Goal: Task Accomplishment & Management: Manage account settings

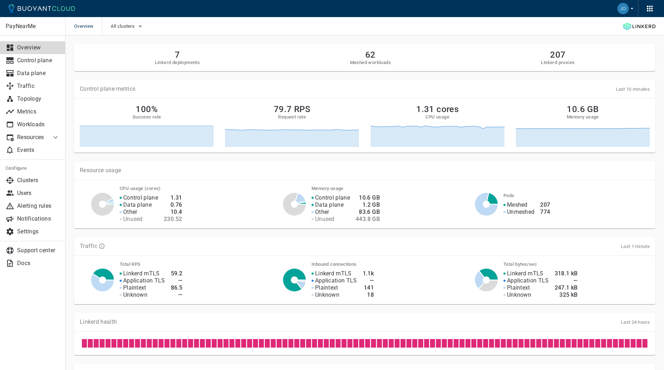
click at [34, 148] on p "Events" at bounding box center [38, 150] width 43 height 7
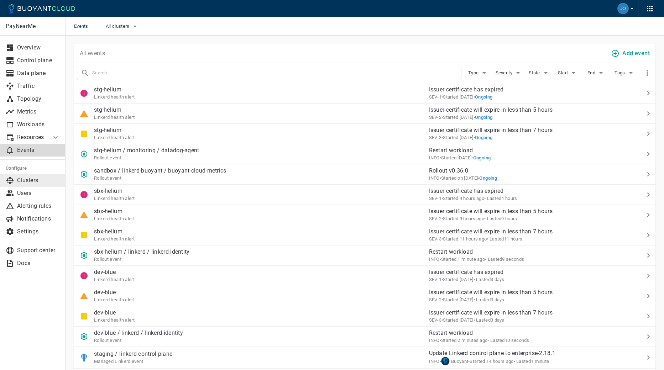
click at [29, 184] on link "Clusters" at bounding box center [33, 180] width 66 height 13
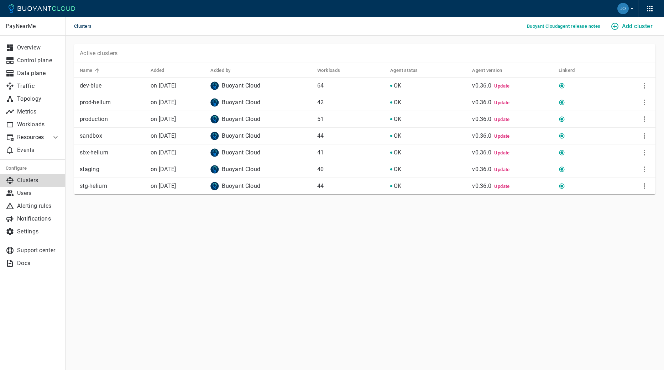
click at [502, 87] on span "Update" at bounding box center [501, 85] width 15 height 5
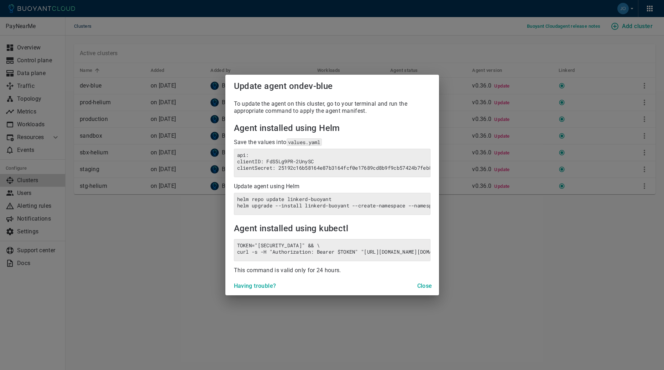
click at [523, 220] on div "Update agent on dev-blue To update the agent on this cluster, go to your termin…" at bounding box center [332, 185] width 664 height 370
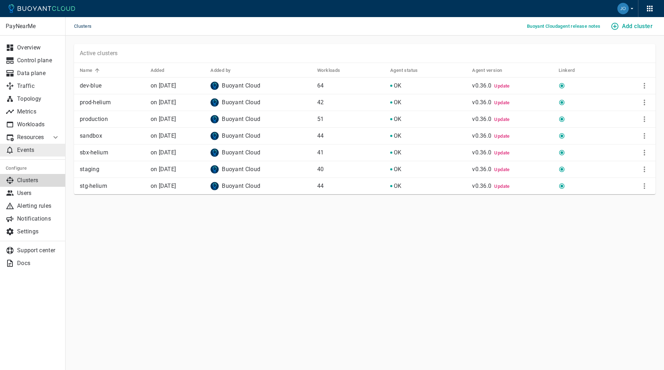
click at [36, 149] on p "Events" at bounding box center [38, 150] width 43 height 7
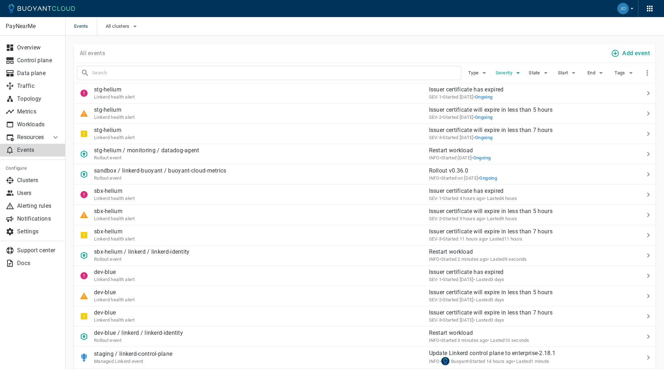
click at [498, 73] on span "Severity" at bounding box center [505, 73] width 18 height 6
click at [503, 79] on input "SEV-1" at bounding box center [504, 80] width 9 height 9
checkbox input "true"
type input "severity:sev-1"
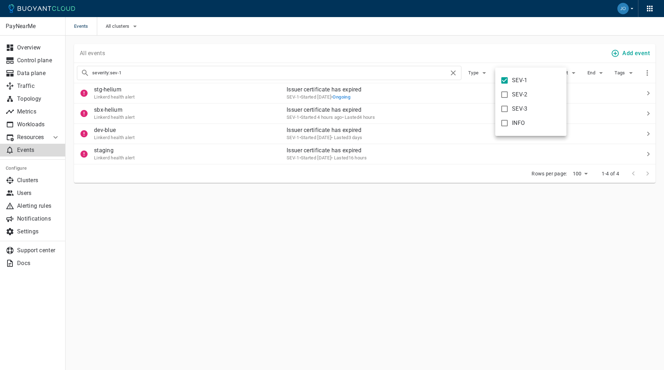
click at [505, 96] on input "SEV-2" at bounding box center [504, 94] width 9 height 9
checkbox input "true"
type input "severity:sev-1 severity:sev-2"
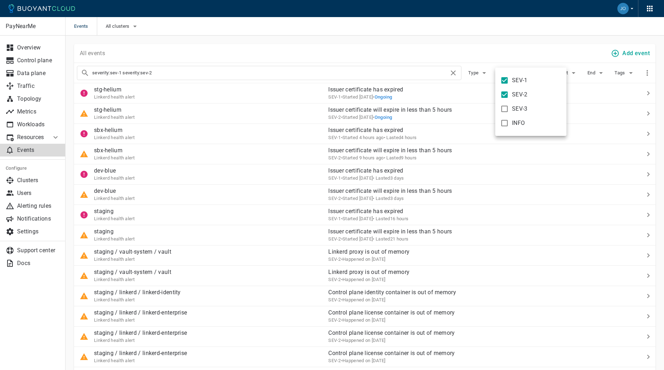
click at [413, 36] on div at bounding box center [332, 185] width 664 height 370
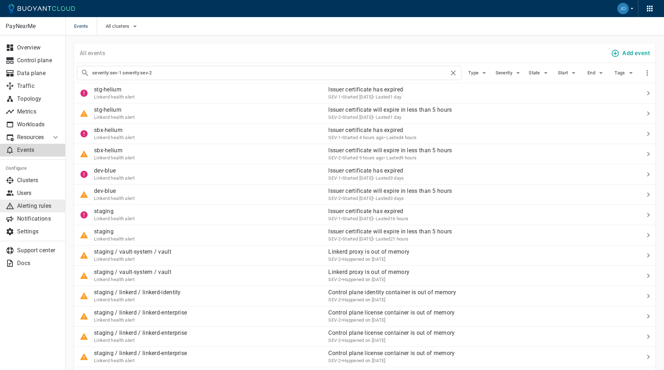
click at [22, 201] on link "Alerting rules" at bounding box center [33, 206] width 66 height 13
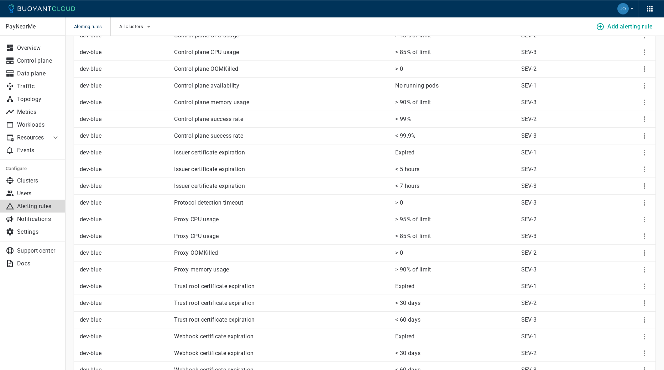
scroll to position [98, 0]
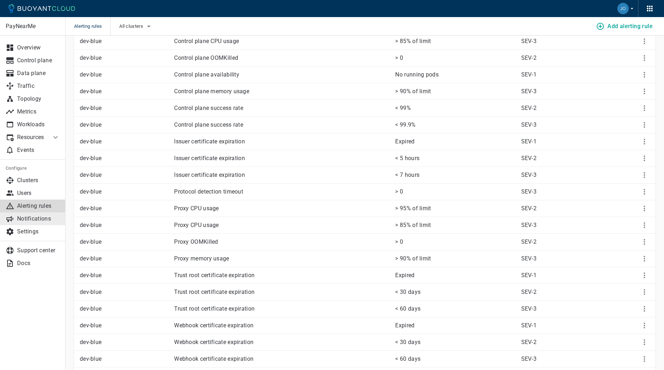
click at [22, 216] on p "Notifications" at bounding box center [38, 218] width 43 height 7
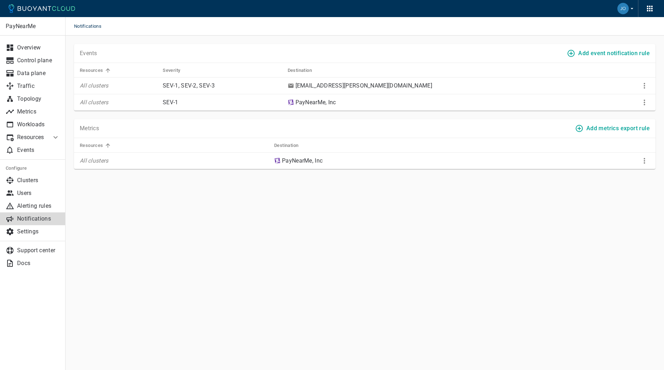
click at [604, 54] on h4 "Add event notification rule" at bounding box center [614, 53] width 72 height 7
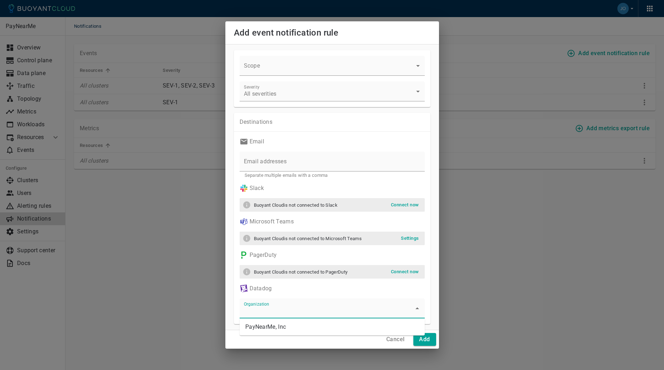
click at [301, 311] on input "Organization" at bounding box center [327, 312] width 168 height 13
click at [298, 326] on li "PayNearMe, Inc" at bounding box center [332, 327] width 185 height 11
click at [405, 310] on icon "Clear" at bounding box center [408, 308] width 7 height 7
click at [285, 158] on input "Email addresses" at bounding box center [332, 162] width 185 height 20
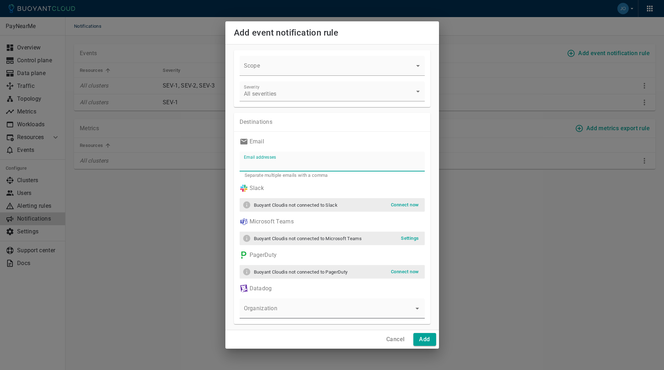
click at [405, 338] on h4 "Cancel" at bounding box center [395, 339] width 18 height 7
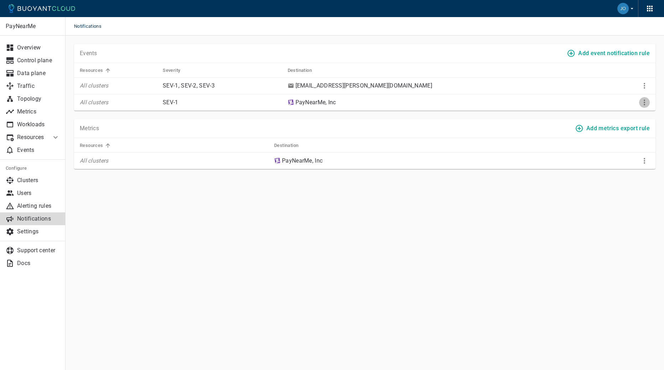
click at [643, 101] on icon "More" at bounding box center [644, 102] width 9 height 9
click at [396, 243] on div at bounding box center [332, 185] width 664 height 370
click at [647, 103] on icon "More" at bounding box center [644, 102] width 9 height 9
click at [629, 114] on li "Edit" at bounding box center [629, 117] width 57 height 13
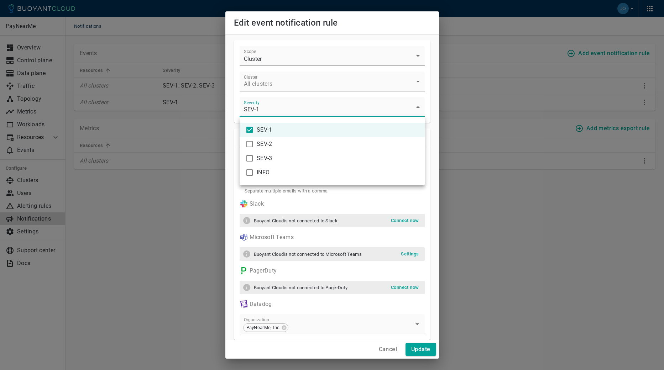
click at [288, 106] on body "Notifications PayNearMe Overview Control plane Data plane Traffic Topology Metr…" at bounding box center [332, 185] width 664 height 370
click at [249, 146] on input "checkbox" at bounding box center [249, 144] width 9 height 9
checkbox input "true"
type input "sev-1,sev-2"
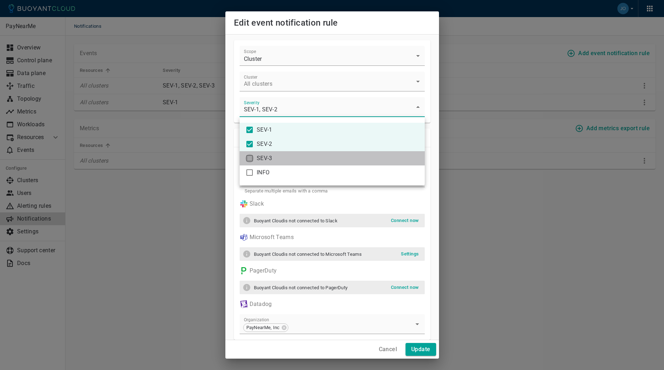
click at [249, 157] on input "checkbox" at bounding box center [249, 158] width 9 height 9
checkbox input "true"
type input "sev-1,sev-2,sev-3"
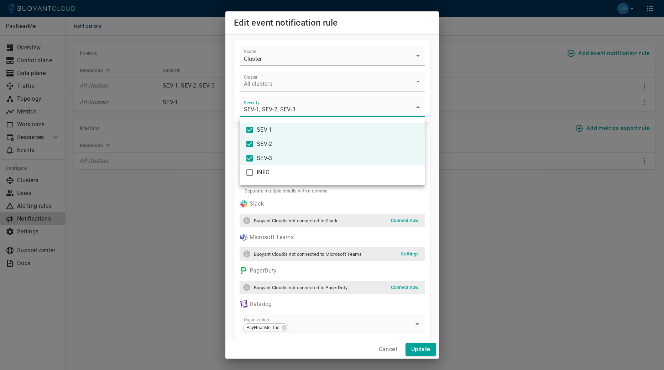
click at [425, 351] on div at bounding box center [332, 185] width 664 height 370
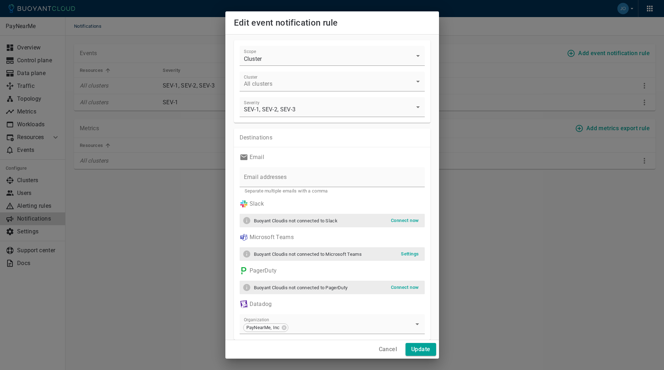
click at [425, 351] on h4 "Update" at bounding box center [420, 349] width 19 height 7
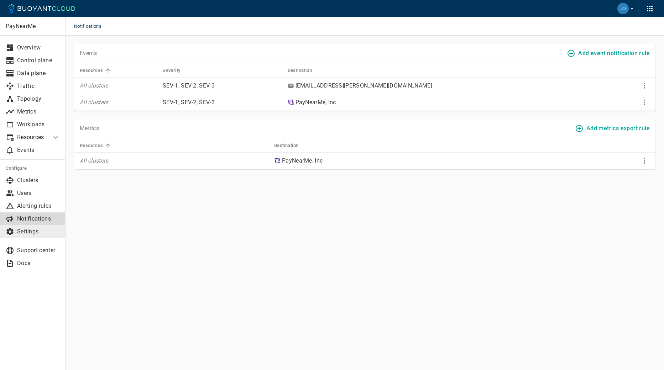
click at [22, 235] on link "Settings" at bounding box center [33, 231] width 66 height 13
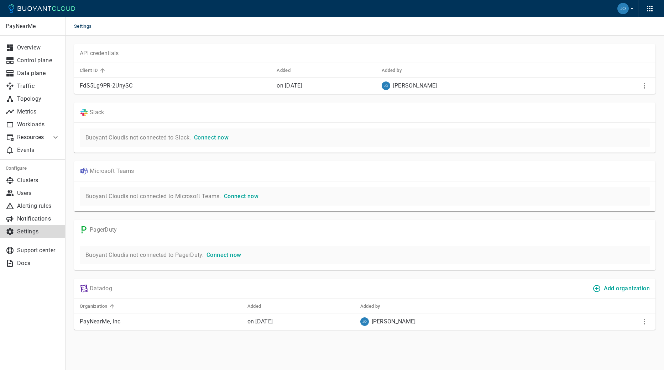
click at [218, 140] on link "Connect now" at bounding box center [209, 137] width 37 height 7
click at [222, 135] on link "Connect now" at bounding box center [209, 137] width 37 height 7
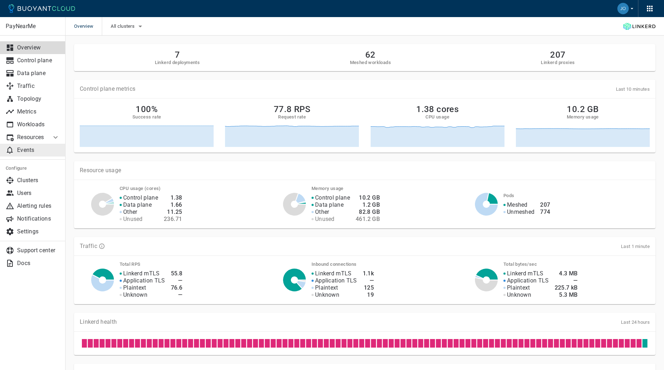
click at [21, 154] on link "Events" at bounding box center [33, 150] width 66 height 13
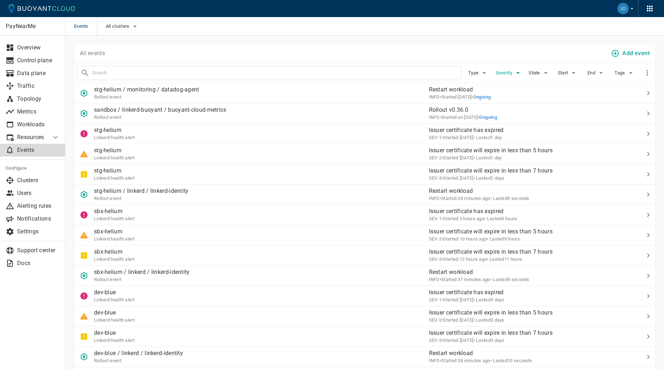
click at [508, 73] on span "Severity" at bounding box center [505, 73] width 18 height 6
click at [512, 84] on label "SEV-1" at bounding box center [512, 80] width 31 height 14
click at [509, 84] on input "SEV-1" at bounding box center [504, 80] width 9 height 9
checkbox input "true"
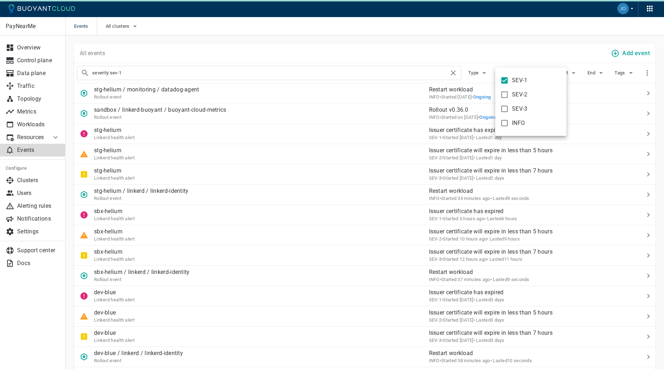
type input "severity:sev-1"
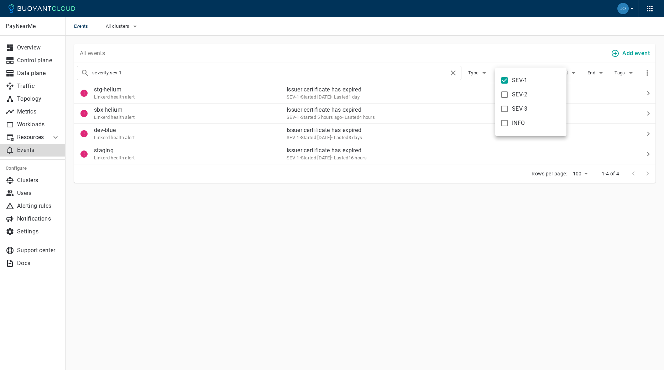
click at [424, 38] on div at bounding box center [332, 185] width 664 height 370
click at [27, 233] on p "Settings" at bounding box center [38, 231] width 43 height 7
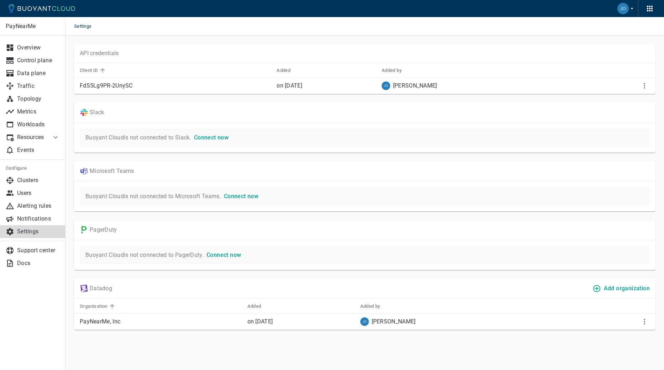
click at [222, 135] on link "Connect now" at bounding box center [209, 137] width 37 height 7
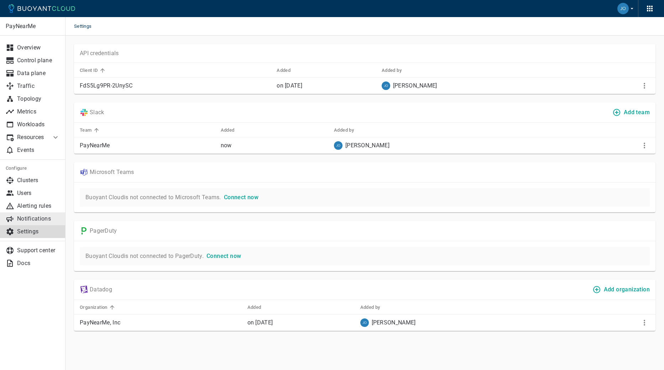
click at [27, 219] on p "Notifications" at bounding box center [38, 218] width 43 height 7
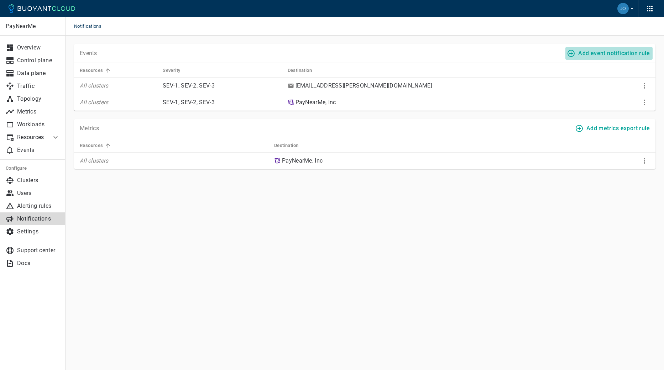
click at [620, 52] on h4 "Add event notification rule" at bounding box center [614, 53] width 72 height 7
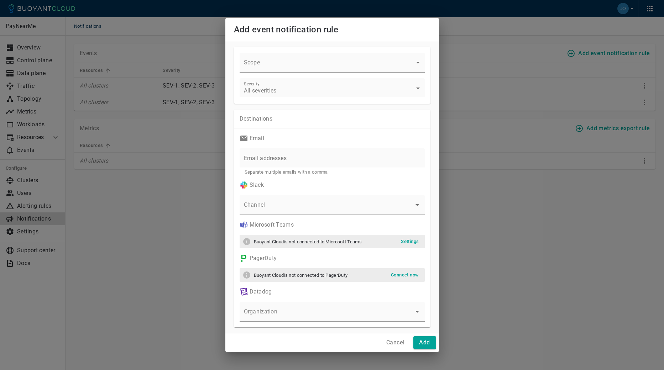
click at [260, 88] on body "Notifications PayNearMe Overview Control plane Data plane Traffic Topology Metr…" at bounding box center [332, 185] width 664 height 370
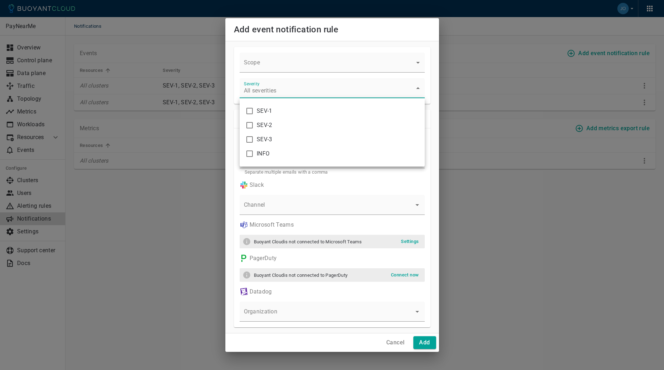
click at [271, 113] on span "SEV-1" at bounding box center [338, 111] width 162 height 7
type input "sev-1"
checkbox input "true"
click at [270, 125] on span "SEV-2" at bounding box center [338, 125] width 162 height 7
type input "sev-1,sev-2"
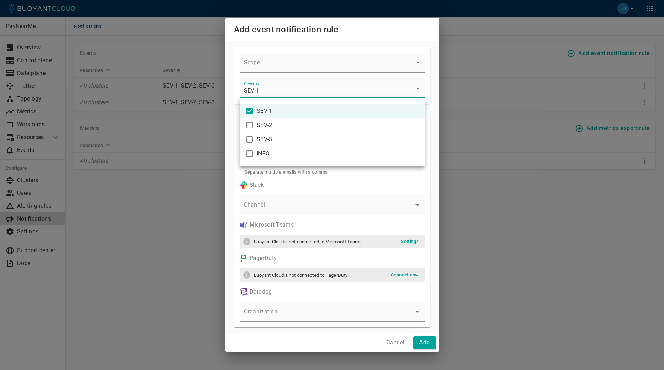
checkbox input "true"
click at [269, 136] on li "SEV-3" at bounding box center [332, 139] width 185 height 14
type input "sev-1,sev-2,sev-3"
checkbox input "true"
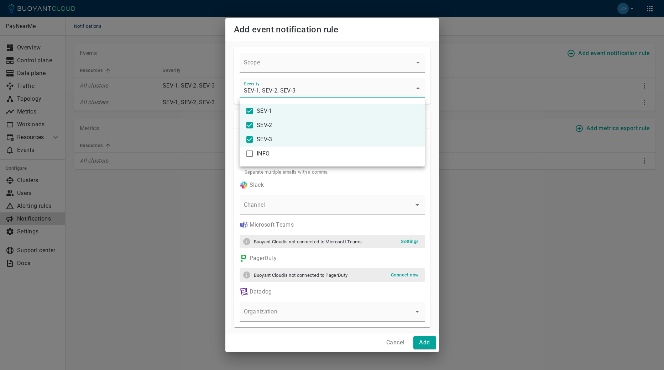
click at [210, 204] on div at bounding box center [332, 185] width 664 height 370
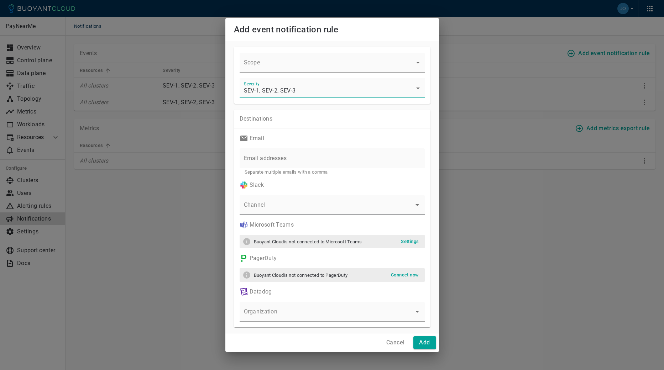
click at [285, 202] on div at bounding box center [332, 205] width 185 height 20
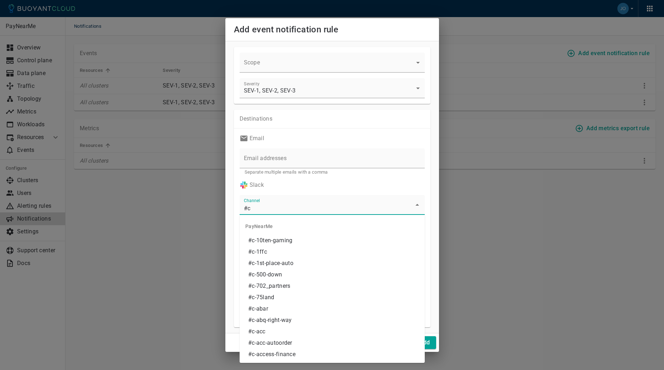
type input "#"
click at [527, 220] on div "Add event notification rule Scope ​ Severity SEV-1, SEV-2, SEV-3 sev-1,sev-2,se…" at bounding box center [332, 185] width 664 height 370
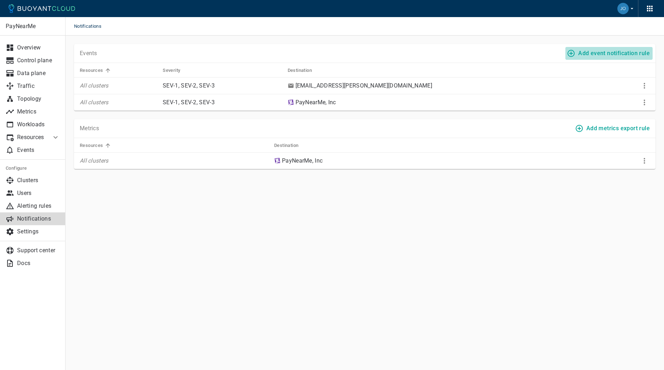
click at [615, 55] on h4 "Add event notification rule" at bounding box center [614, 53] width 72 height 7
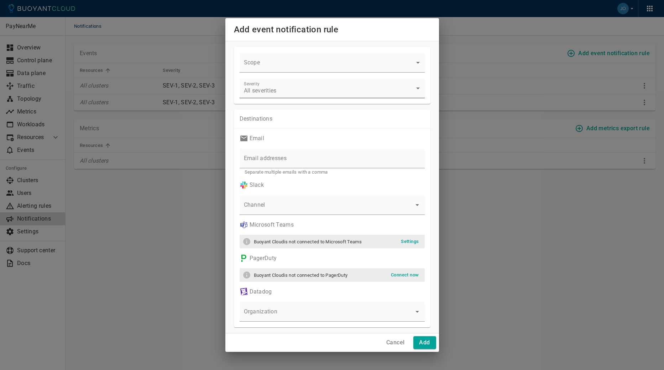
click at [265, 90] on body "Notifications PayNearMe Overview Control plane Data plane Traffic Topology Metr…" at bounding box center [332, 185] width 664 height 370
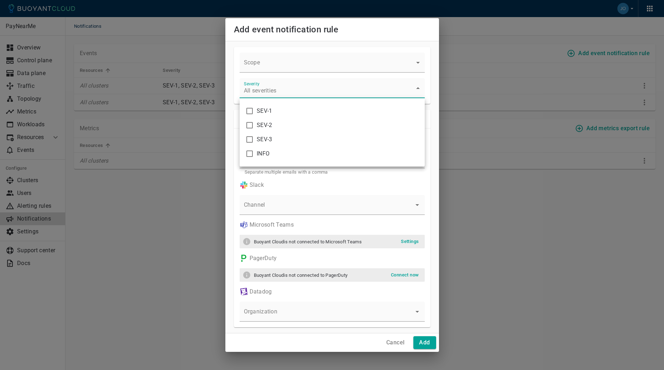
click at [266, 111] on span "SEV-1" at bounding box center [338, 111] width 162 height 7
type input "sev-1"
checkbox input "true"
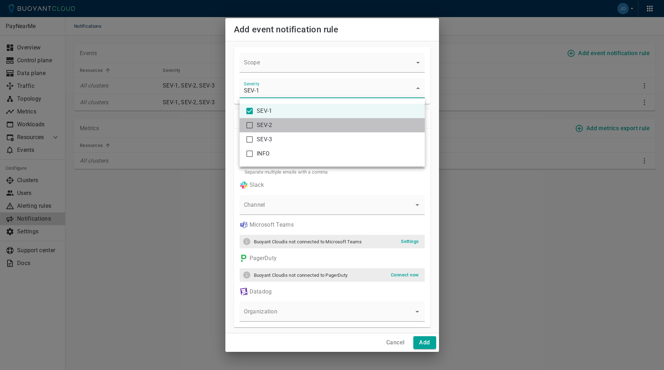
click at [267, 124] on span "SEV-2" at bounding box center [338, 125] width 162 height 7
type input "sev-1,sev-2"
checkbox input "true"
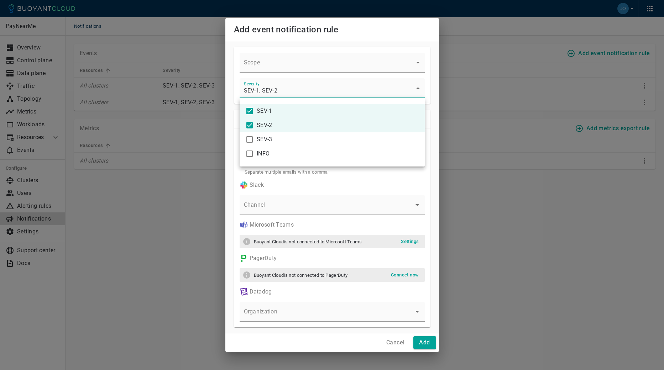
click at [266, 142] on span "SEV-3" at bounding box center [338, 139] width 162 height 7
type input "sev-1,sev-2,sev-3"
checkbox input "true"
click at [203, 192] on div at bounding box center [332, 185] width 664 height 370
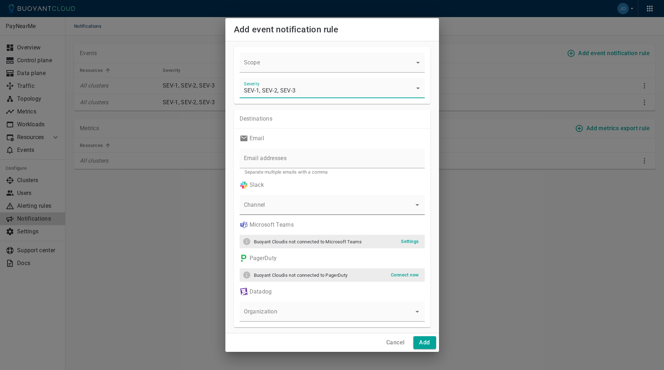
click at [302, 212] on input "Channel" at bounding box center [327, 208] width 168 height 13
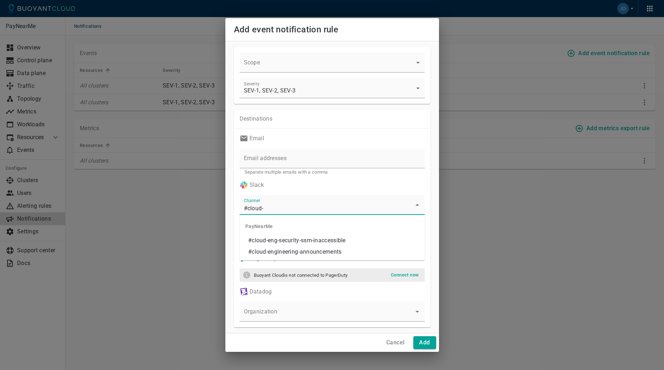
type input "#cloud"
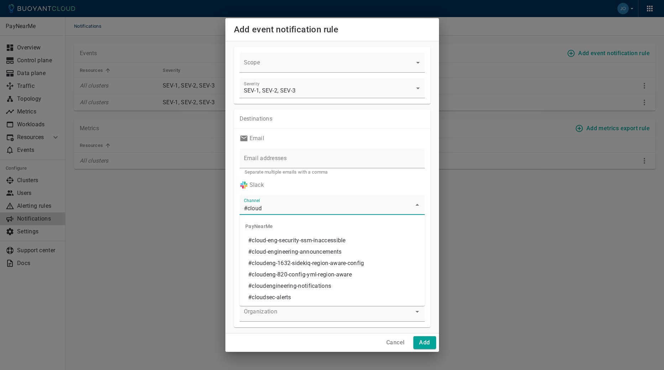
click at [314, 285] on li "#cloudengineering-notifications" at bounding box center [332, 286] width 185 height 11
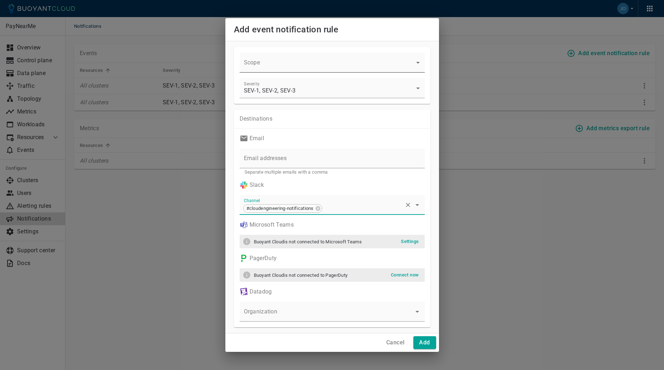
click at [277, 64] on body "Notifications PayNearMe Overview Control plane Data plane Traffic Topology Metr…" at bounding box center [332, 185] width 664 height 370
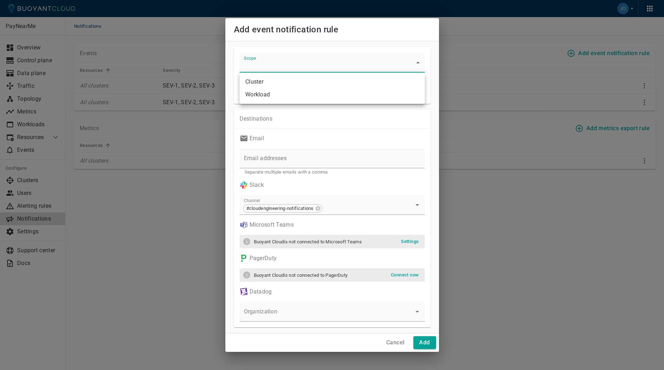
click at [275, 85] on li "Cluster" at bounding box center [332, 81] width 185 height 13
type input "cluster"
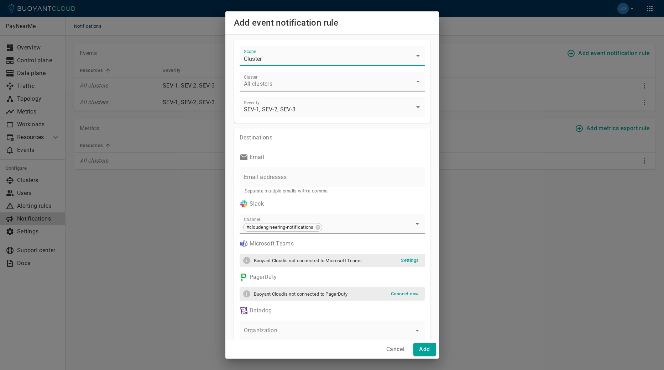
click at [274, 83] on body "Notifications PayNearMe Overview Control plane Data plane Traffic Topology Metr…" at bounding box center [332, 185] width 664 height 370
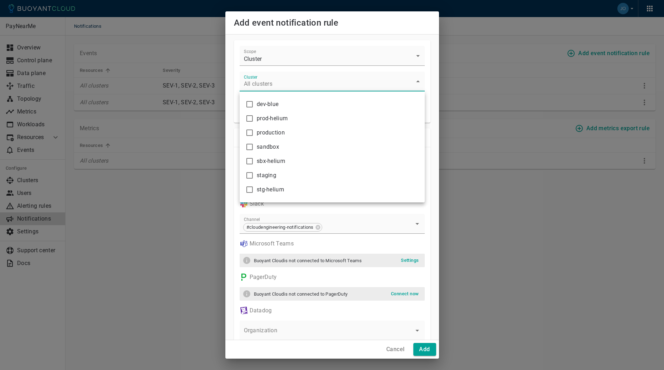
click at [275, 105] on span "dev-blue" at bounding box center [338, 104] width 162 height 7
type input "dev-blue"
checkbox input "true"
click at [351, 28] on div at bounding box center [332, 185] width 664 height 370
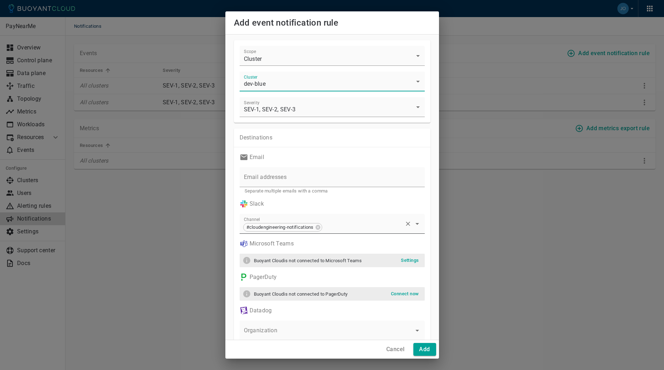
click at [316, 228] on span "#cloudengineering-notifications" at bounding box center [280, 227] width 73 height 8
click at [319, 228] on icon at bounding box center [318, 228] width 6 height 6
click at [324, 228] on input "Channel" at bounding box center [327, 227] width 168 height 13
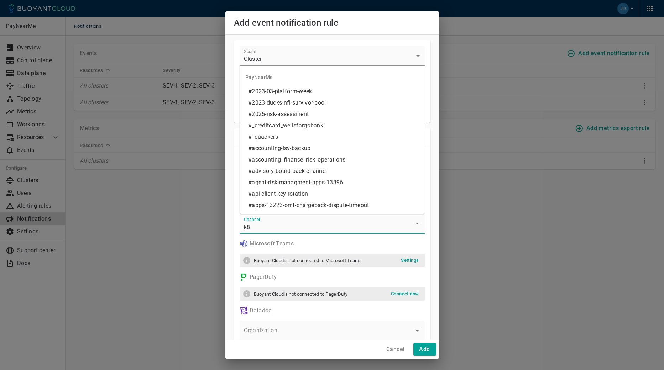
type input "k8s"
click at [327, 125] on li "#k8s-ops-development-notifications" at bounding box center [332, 125] width 185 height 11
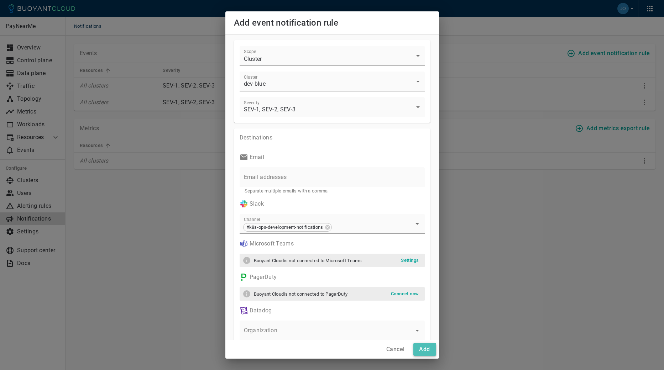
click at [430, 354] on button "Add" at bounding box center [424, 349] width 23 height 13
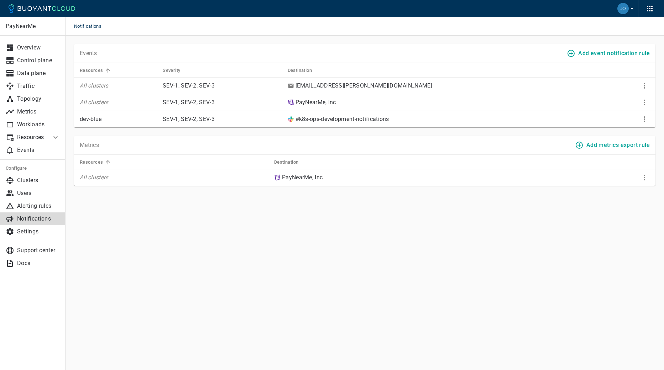
click at [609, 57] on h4 "Add event notification rule" at bounding box center [614, 53] width 72 height 7
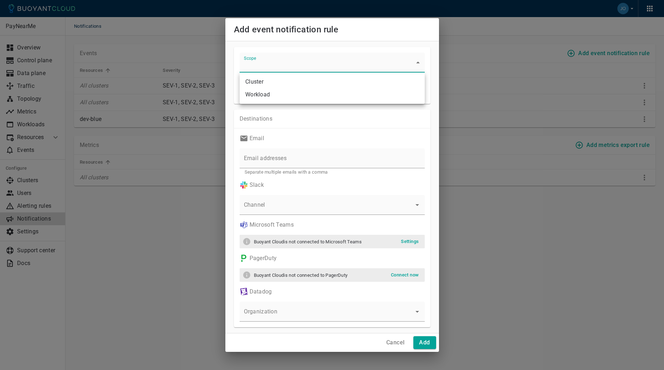
click at [308, 63] on body "Notifications PayNearMe Overview Control plane Data plane Traffic Topology Metr…" at bounding box center [332, 185] width 664 height 370
click at [297, 82] on li "Cluster" at bounding box center [332, 81] width 185 height 13
type input "cluster"
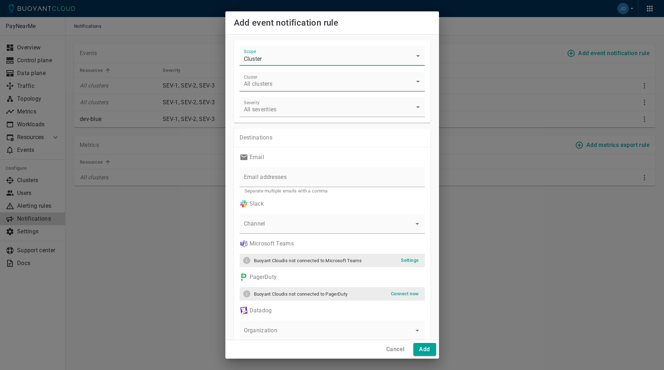
click at [275, 84] on body "Notifications PayNearMe Overview Control plane Data plane Traffic Topology Metr…" at bounding box center [332, 185] width 664 height 370
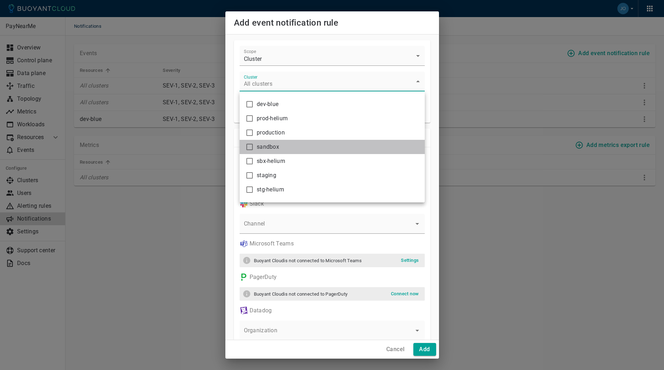
click at [270, 148] on span "sandbox" at bounding box center [338, 147] width 162 height 7
type input "sandbox"
checkbox input "true"
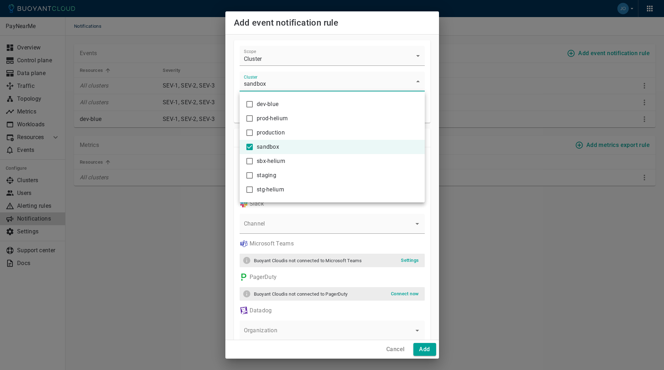
click at [268, 161] on span "sbx-helium" at bounding box center [338, 161] width 162 height 7
type input "sandbox,sbx-helium"
checkbox input "true"
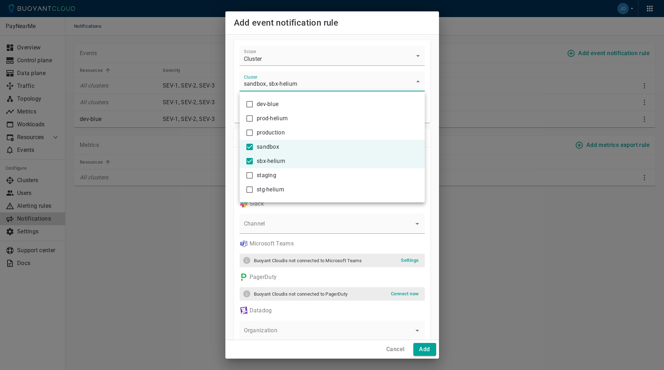
click at [382, 18] on div at bounding box center [332, 185] width 664 height 370
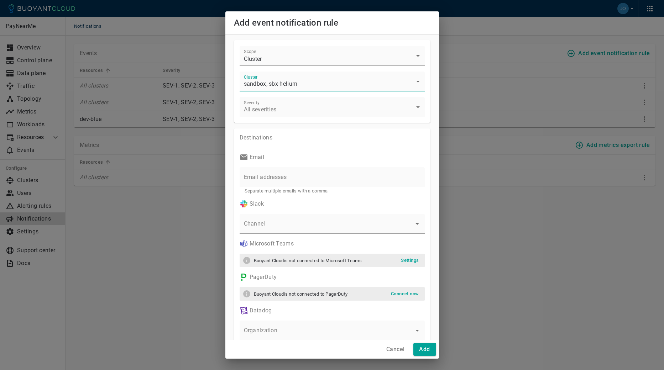
click at [260, 113] on body "Notifications PayNearMe Overview Control plane Data plane Traffic Topology Metr…" at bounding box center [332, 185] width 664 height 370
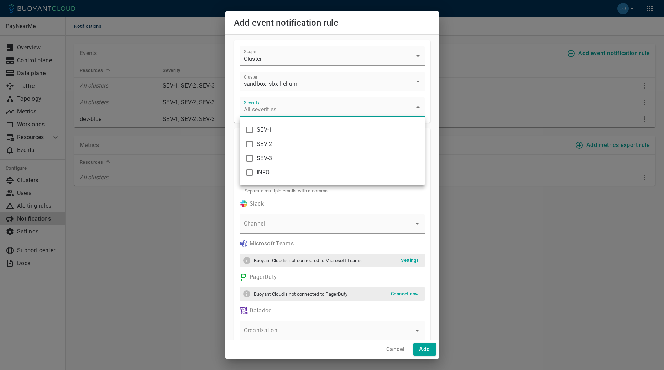
click at [265, 132] on span "SEV-1" at bounding box center [338, 129] width 162 height 7
type input "sev-1"
checkbox input "true"
click at [264, 144] on span "SEV-2" at bounding box center [338, 144] width 162 height 7
type input "sev-1,sev-2"
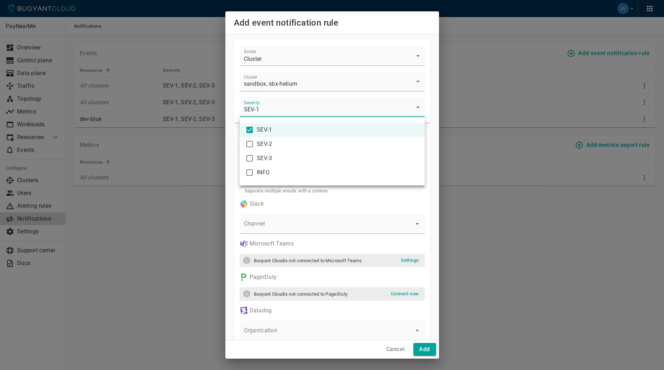
checkbox input "true"
click at [264, 157] on span "SEV-3" at bounding box center [338, 158] width 162 height 7
type input "sev-1,sev-2,sev-3"
checkbox input "true"
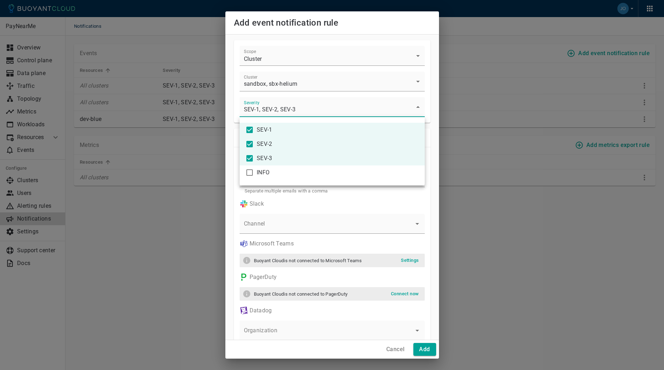
click at [281, 229] on div at bounding box center [332, 185] width 664 height 370
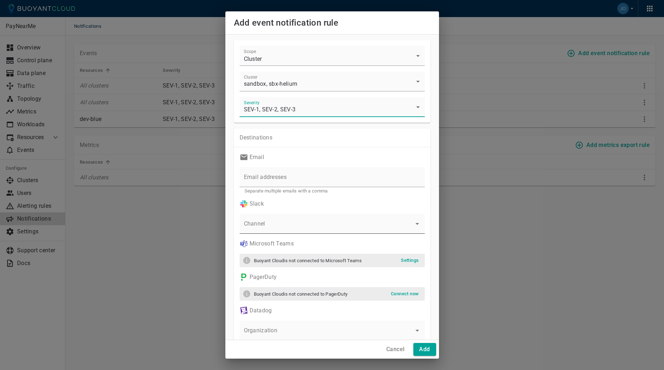
click at [284, 226] on input "Channel" at bounding box center [327, 227] width 168 height 13
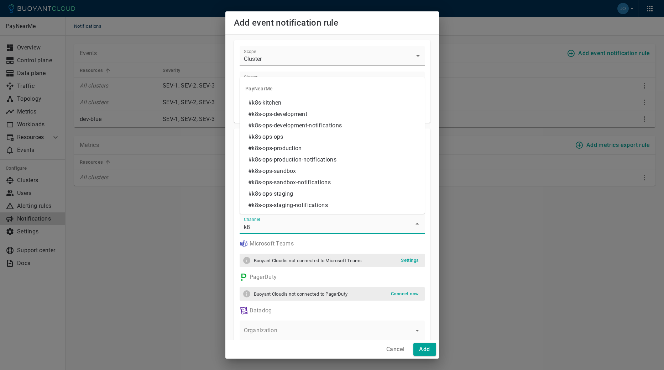
type input "k8s"
click at [299, 204] on li "#k8s-ops-staging-notifications" at bounding box center [332, 205] width 185 height 11
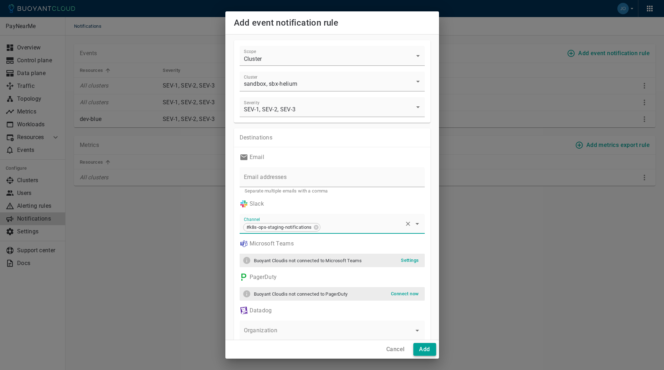
click at [425, 351] on h4 "Add" at bounding box center [424, 349] width 11 height 7
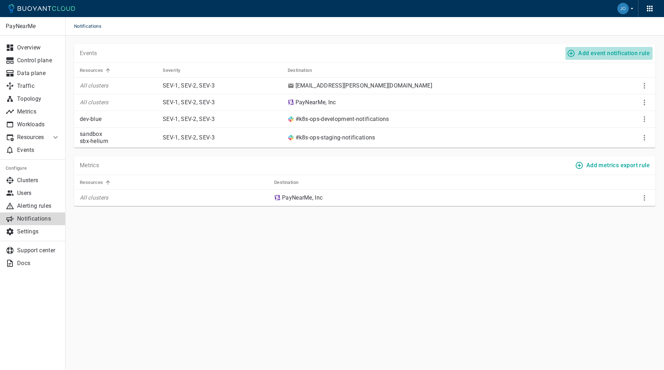
click at [608, 51] on h4 "Add event notification rule" at bounding box center [614, 53] width 72 height 7
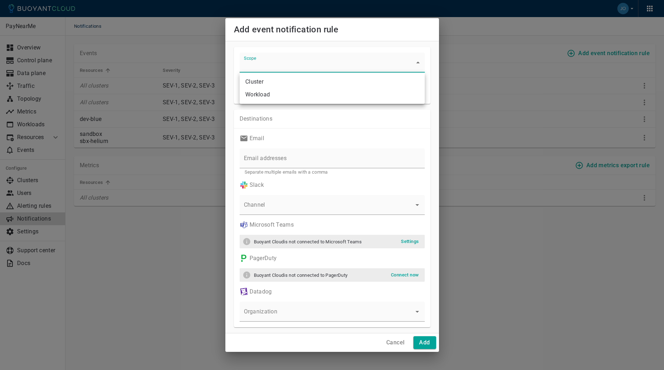
click at [353, 70] on body "Notifications PayNearMe Overview Control plane Data plane Traffic Topology Metr…" at bounding box center [332, 185] width 664 height 370
click at [311, 82] on li "Cluster" at bounding box center [332, 81] width 185 height 13
type input "cluster"
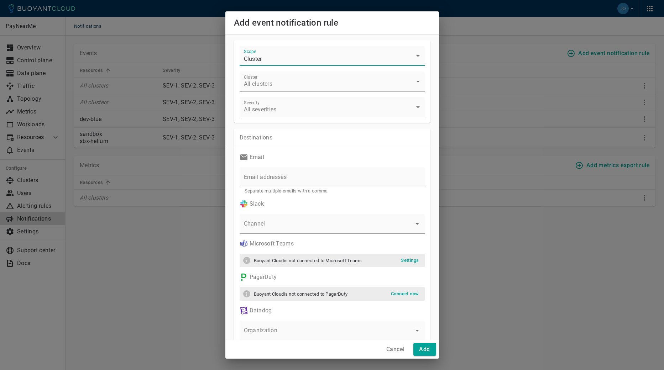
click at [308, 87] on body "Notifications PayNearMe Overview Control plane Data plane Traffic Topology Metr…" at bounding box center [332, 185] width 664 height 370
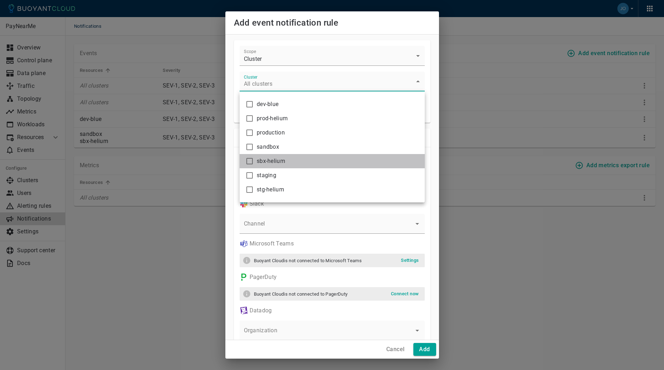
click at [272, 161] on span "sbx-helium" at bounding box center [338, 161] width 162 height 7
type input "sbx-helium"
checkbox input "true"
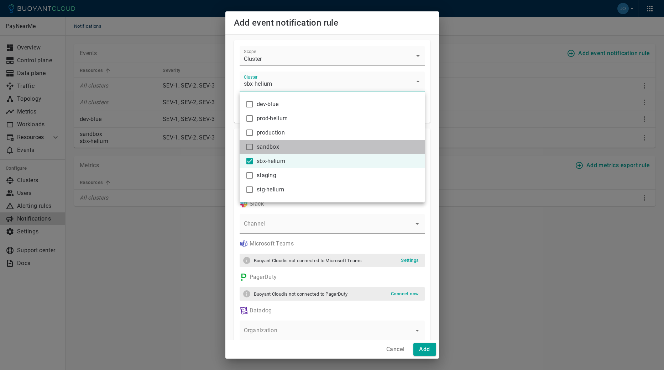
click at [272, 143] on li "sandbox" at bounding box center [332, 147] width 185 height 14
type input "sbx-helium,sandbox"
checkbox input "true"
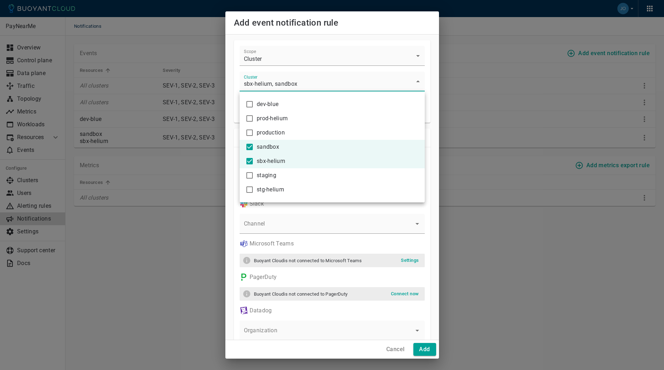
click at [304, 210] on div at bounding box center [332, 185] width 664 height 370
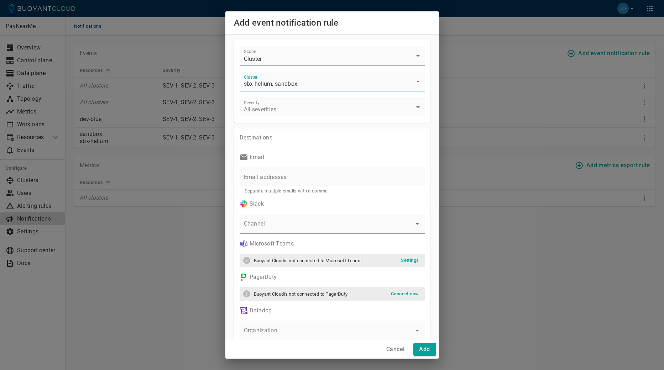
click at [283, 108] on body "Notifications PayNearMe Overview Control plane Data plane Traffic Topology Metr…" at bounding box center [332, 185] width 664 height 370
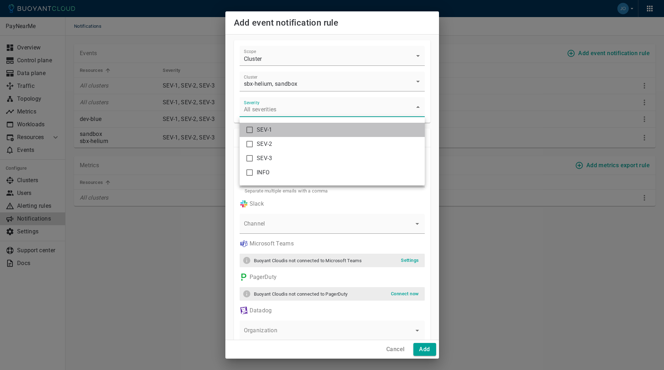
click at [281, 131] on span "SEV-1" at bounding box center [338, 129] width 162 height 7
type input "sev-1"
checkbox input "true"
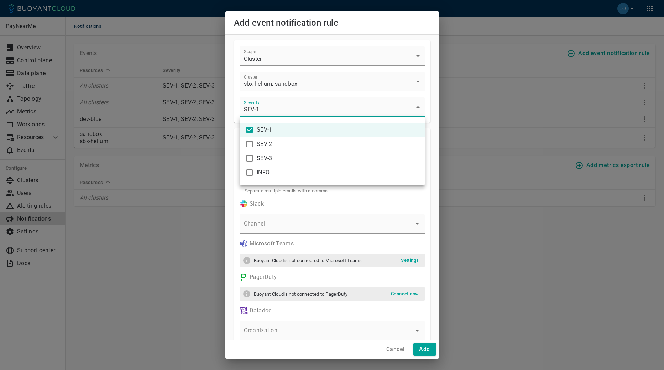
click at [280, 141] on span "SEV-2" at bounding box center [338, 144] width 162 height 7
type input "sev-1,sev-2"
checkbox input "true"
click at [279, 157] on span "SEV-3" at bounding box center [338, 158] width 162 height 7
type input "sev-1,sev-2,sev-3"
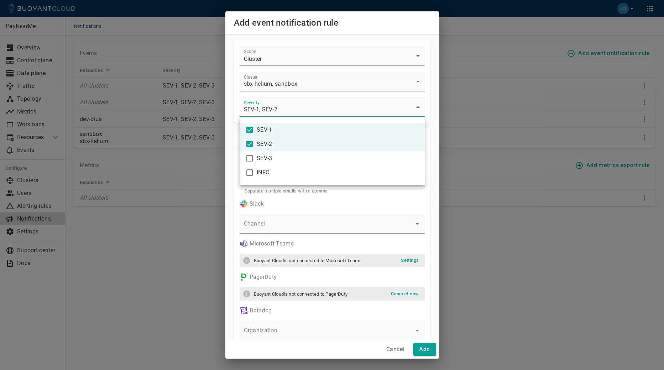
checkbox input "true"
click at [274, 224] on div at bounding box center [332, 185] width 664 height 370
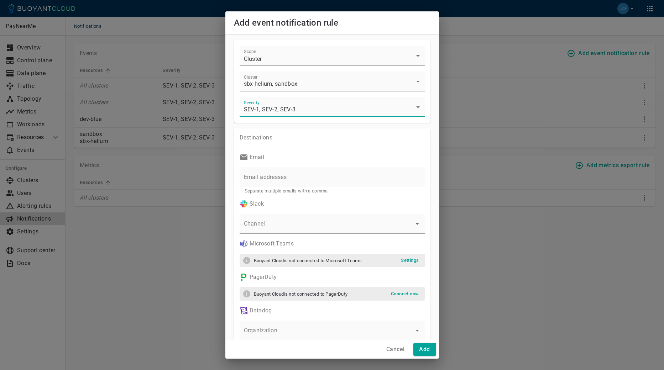
click at [274, 225] on input "Channel" at bounding box center [327, 227] width 168 height 13
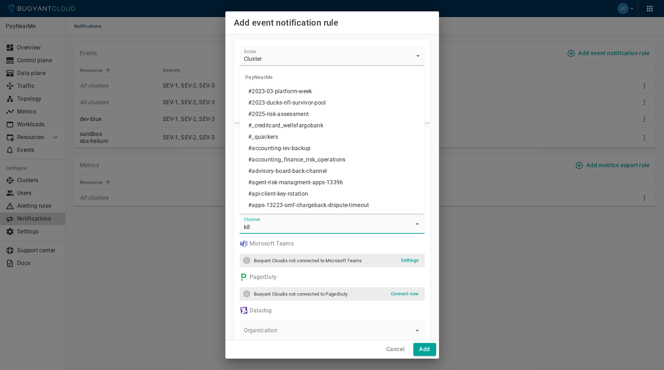
type input "k8s"
click at [296, 181] on li "#k8s-ops-sandbox-notifications" at bounding box center [332, 182] width 185 height 11
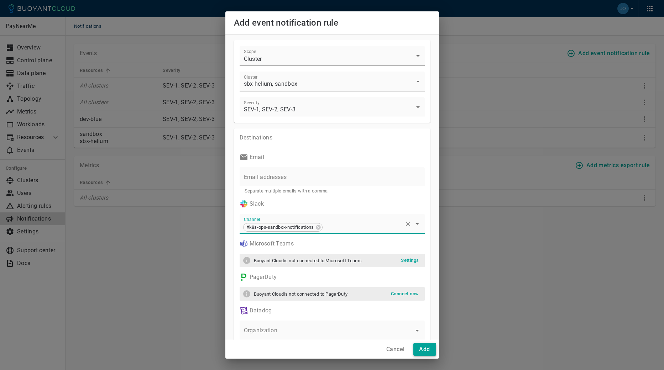
click at [428, 351] on h4 "Add" at bounding box center [424, 349] width 11 height 7
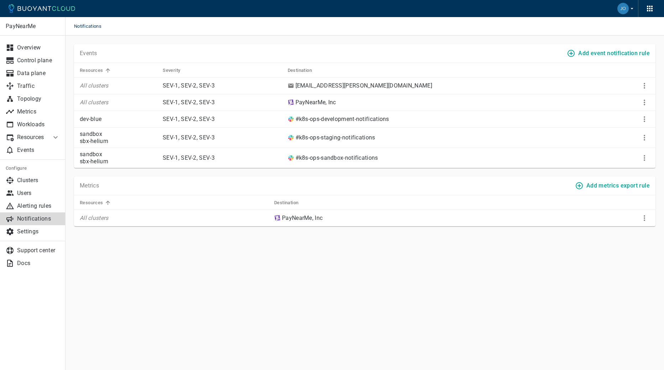
click at [615, 52] on h4 "Add event notification rule" at bounding box center [614, 53] width 72 height 7
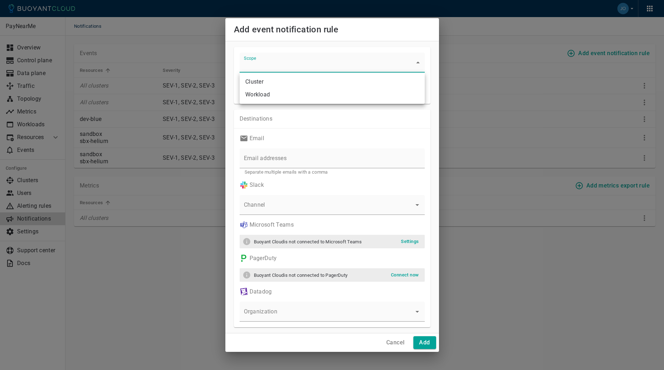
click at [299, 67] on body "Notifications PayNearMe Overview Control plane Data plane Traffic Topology Metr…" at bounding box center [332, 185] width 664 height 370
click at [277, 82] on li "Cluster" at bounding box center [332, 81] width 185 height 13
type input "cluster"
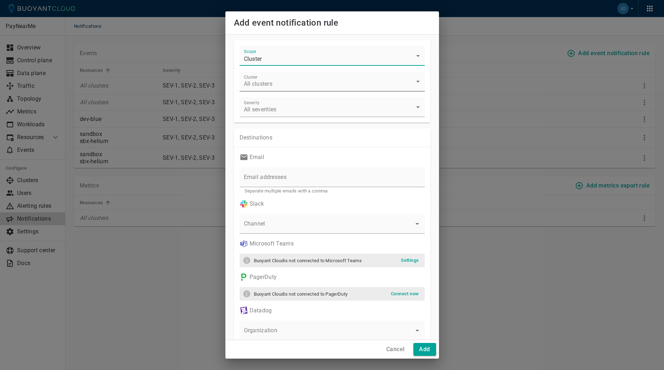
click at [276, 83] on body "Notifications PayNearMe Overview Control plane Data plane Traffic Topology Metr…" at bounding box center [332, 185] width 664 height 370
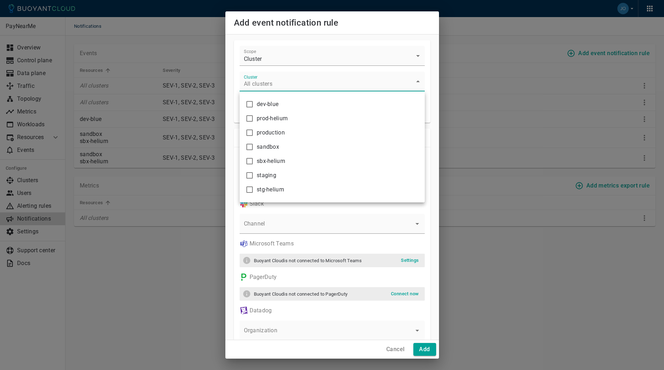
click at [269, 131] on span "production" at bounding box center [338, 132] width 162 height 7
type input "production"
checkbox input "true"
click at [270, 121] on span "prod-helium" at bounding box center [338, 118] width 162 height 7
type input "production,prod-helium"
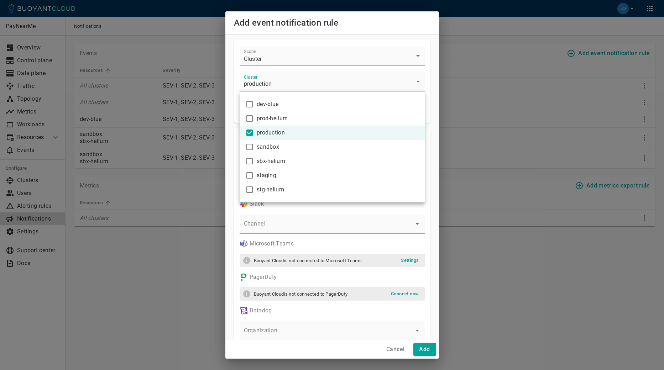
checkbox input "true"
click at [357, 24] on div at bounding box center [332, 185] width 664 height 370
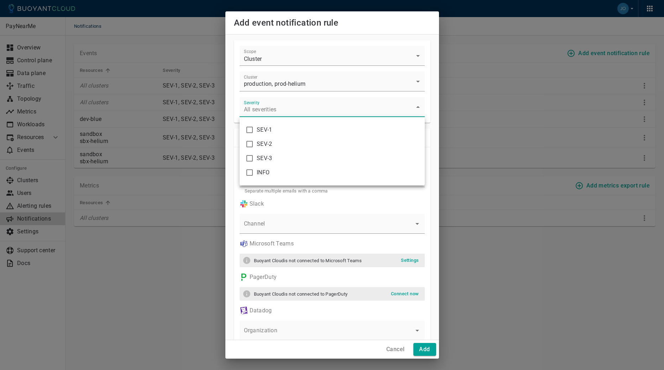
click at [312, 109] on body "Notifications PayNearMe Overview Control plane Data plane Traffic Topology Metr…" at bounding box center [332, 185] width 664 height 370
click at [282, 129] on span "SEV-1" at bounding box center [338, 129] width 162 height 7
type input "sev-1"
checkbox input "true"
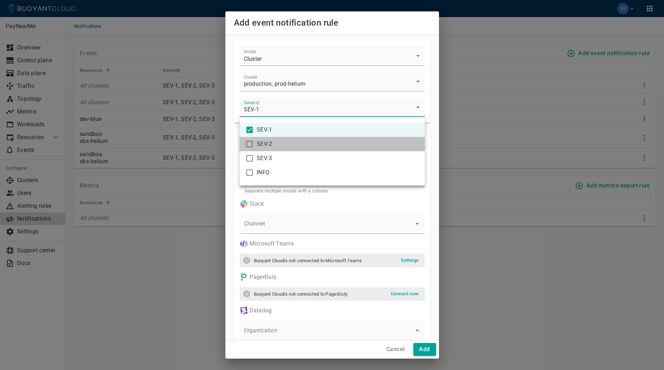
click at [279, 148] on li "SEV-2" at bounding box center [332, 144] width 185 height 14
type input "sev-1,sev-2"
checkbox input "true"
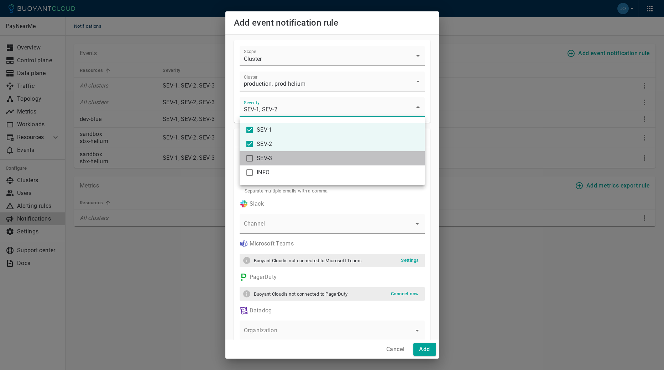
click at [278, 164] on li "SEV-3" at bounding box center [332, 158] width 185 height 14
type input "sev-1,sev-2,sev-3"
checkbox input "true"
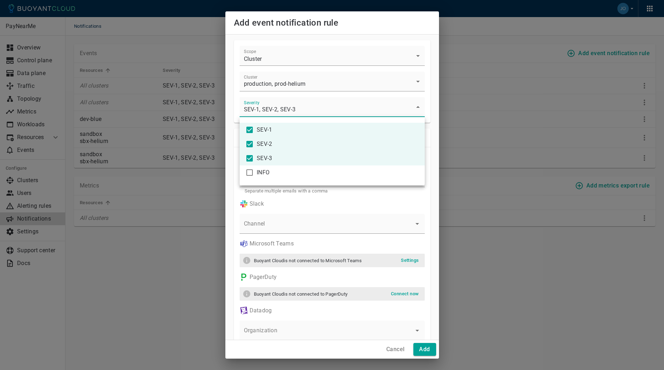
click at [320, 226] on div at bounding box center [332, 185] width 664 height 370
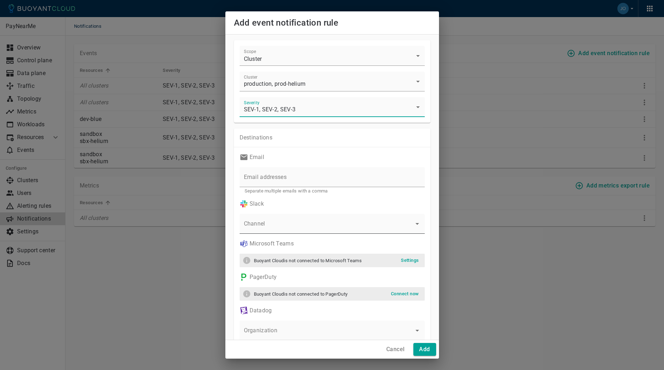
click at [318, 225] on input "Channel" at bounding box center [327, 227] width 168 height 13
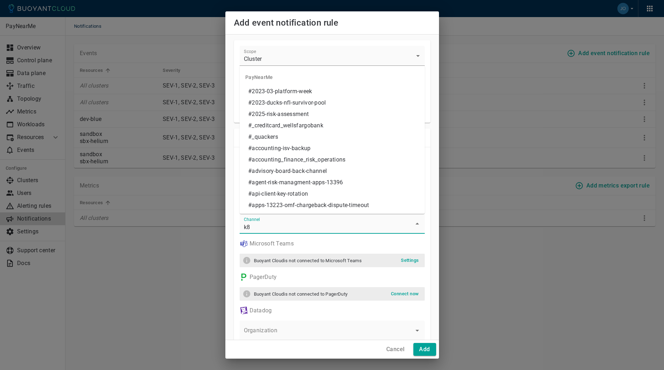
type input "k8s"
click at [297, 161] on li "#k8s-ops-production-notifications" at bounding box center [332, 159] width 185 height 11
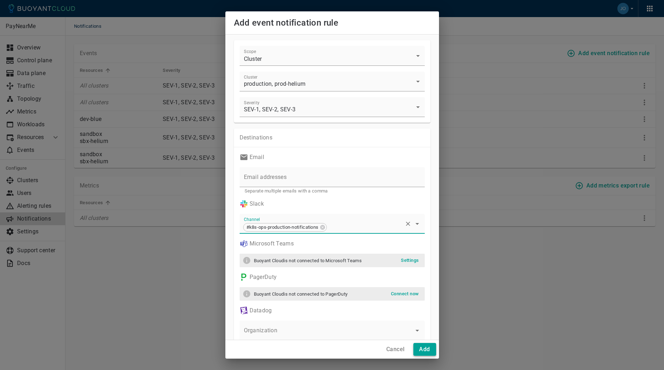
click at [422, 348] on h4 "Add" at bounding box center [424, 349] width 11 height 7
